Goal: Task Accomplishment & Management: Manage account settings

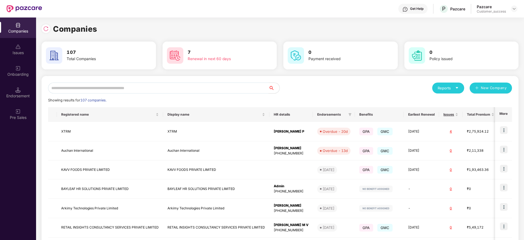
click at [81, 86] on input "text" at bounding box center [158, 88] width 221 height 11
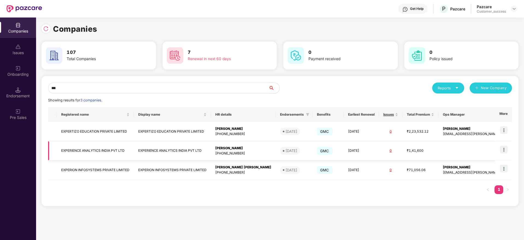
type input "***"
click at [503, 149] on img at bounding box center [504, 150] width 8 height 8
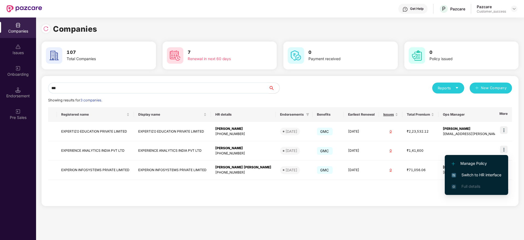
click at [476, 177] on span "Switch to HR interface" at bounding box center [477, 175] width 50 height 6
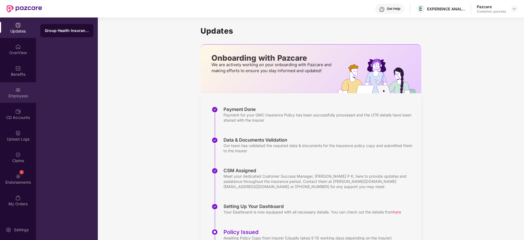
click at [8, 89] on div "Employees" at bounding box center [18, 92] width 36 height 21
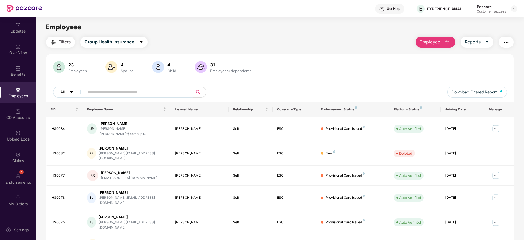
click at [507, 42] on img "button" at bounding box center [506, 42] width 7 height 7
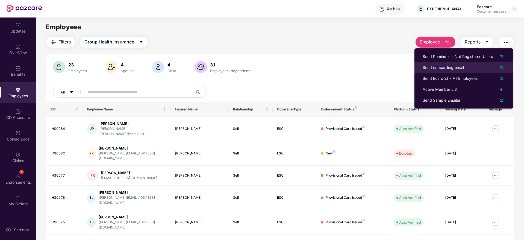
click at [450, 71] on li "Send onboarding email" at bounding box center [464, 67] width 99 height 11
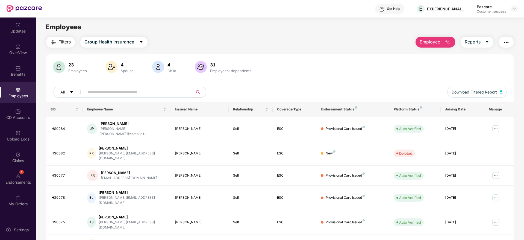
click at [504, 43] on img "button" at bounding box center [506, 42] width 7 height 7
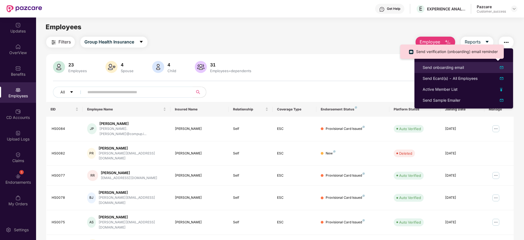
click at [427, 67] on div "Send onboarding email" at bounding box center [443, 68] width 41 height 6
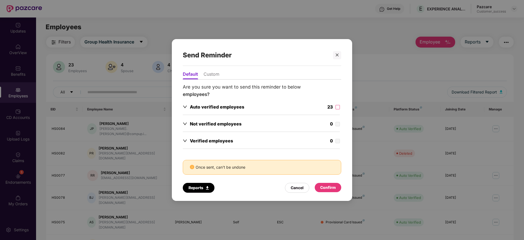
click at [333, 110] on div "23" at bounding box center [334, 108] width 13 height 8
click at [323, 187] on div "Confirm" at bounding box center [328, 188] width 16 height 6
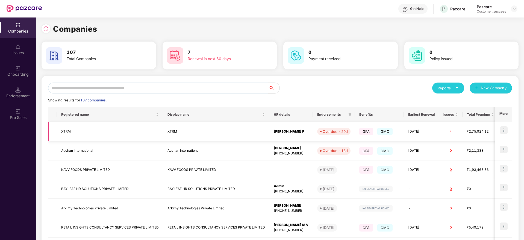
click at [500, 130] on img at bounding box center [504, 130] width 8 height 8
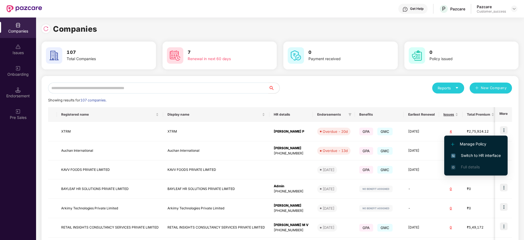
click at [487, 156] on span "Switch to HR interface" at bounding box center [476, 156] width 50 height 6
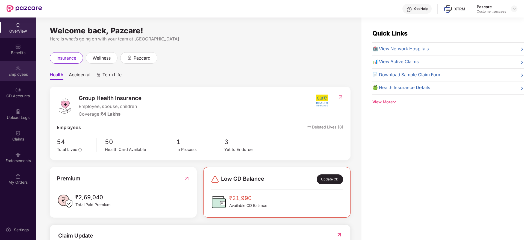
click at [16, 72] on div "Employees" at bounding box center [18, 74] width 36 height 5
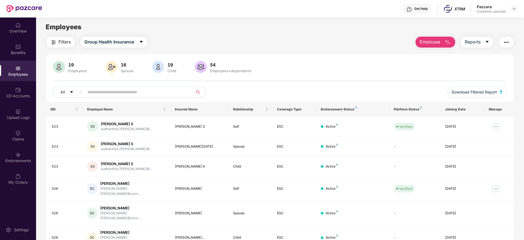
click at [435, 39] on span "Employee" at bounding box center [430, 42] width 21 height 7
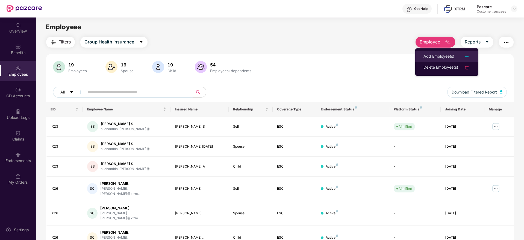
click at [433, 56] on div "Add Employee(s)" at bounding box center [439, 56] width 31 height 7
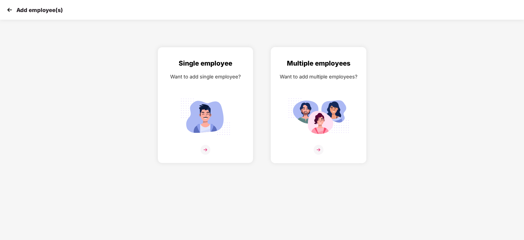
click at [321, 147] on img at bounding box center [319, 150] width 10 height 10
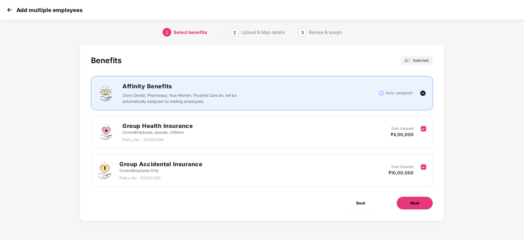
click at [412, 202] on span "Next" at bounding box center [415, 203] width 9 height 6
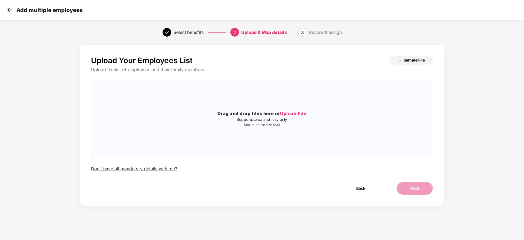
click at [396, 61] on button "Sample File" at bounding box center [411, 60] width 43 height 9
